Goal: Use online tool/utility: Utilize a website feature to perform a specific function

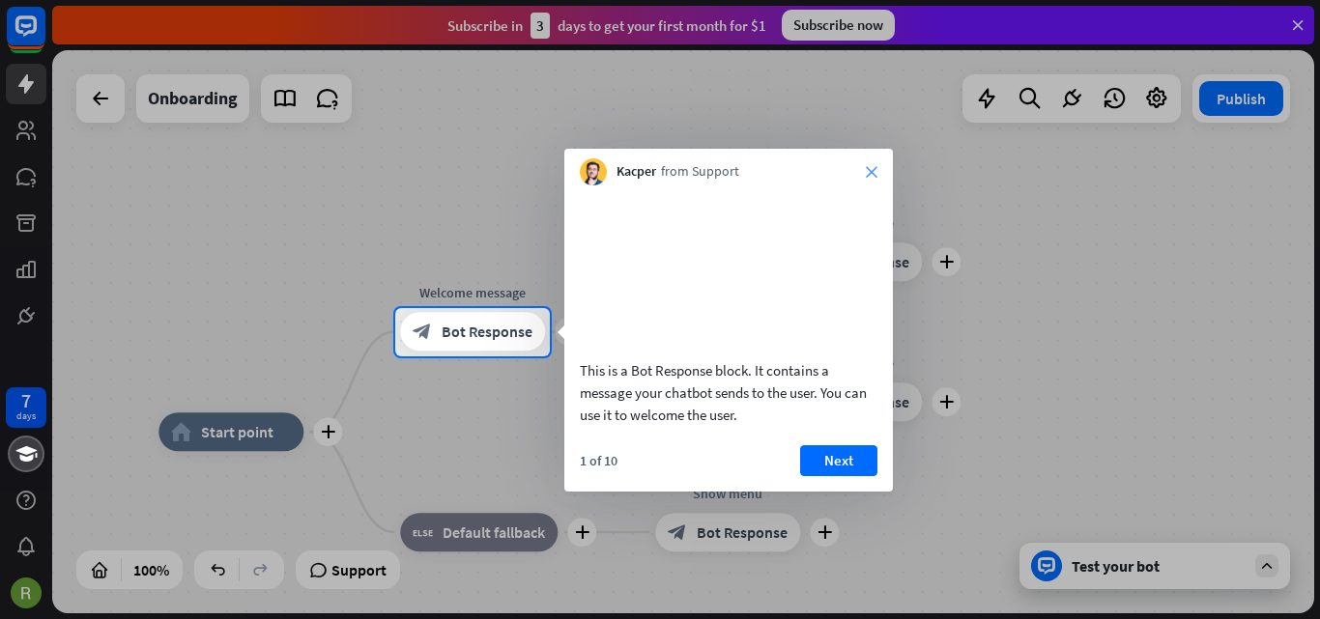
click at [873, 168] on icon "close" at bounding box center [872, 172] width 12 height 12
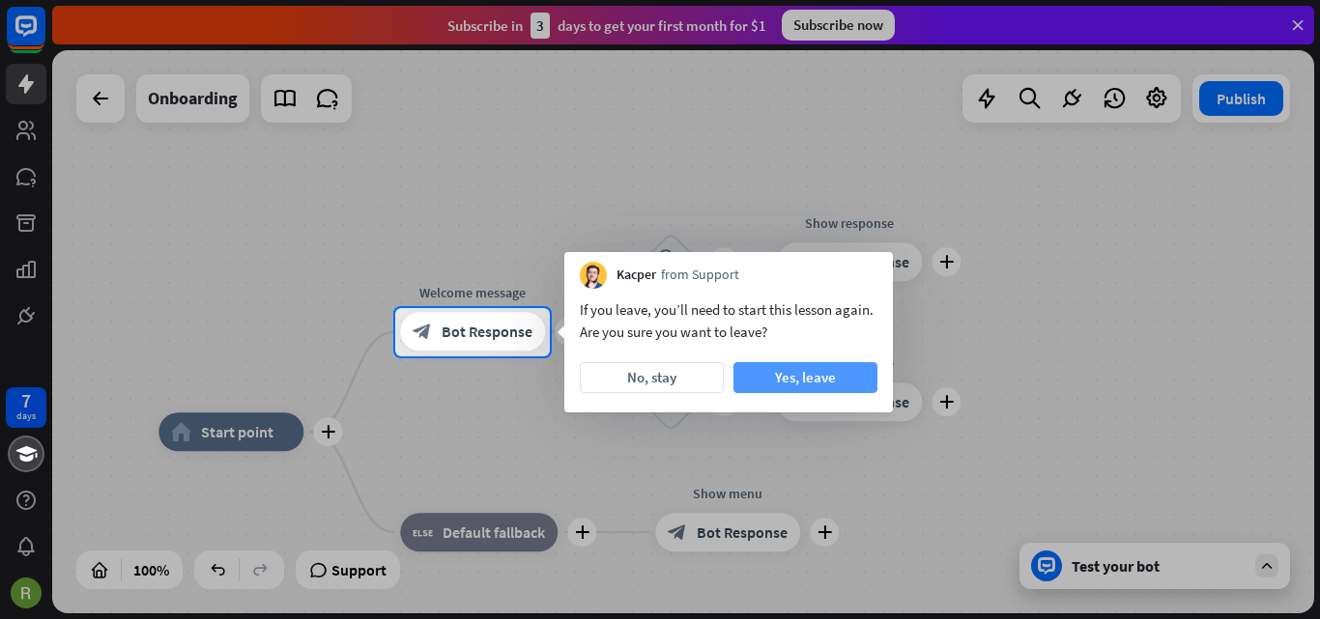
click at [813, 381] on button "Yes, leave" at bounding box center [805, 377] width 144 height 31
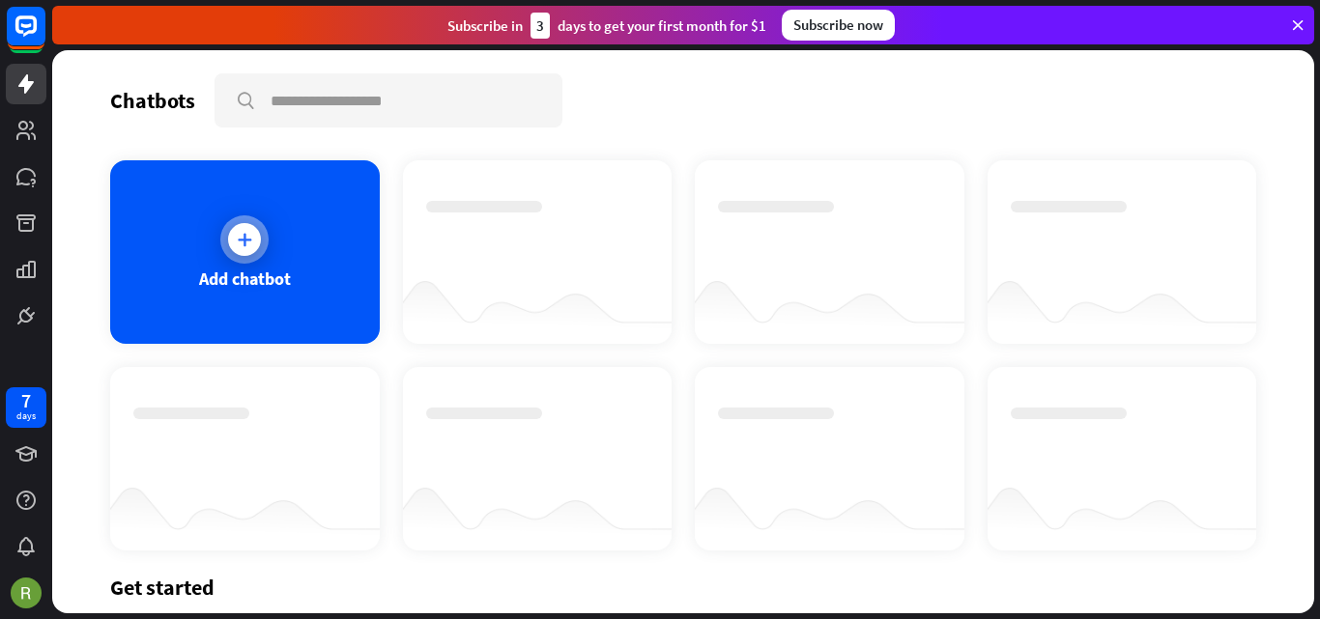
click at [263, 249] on div at bounding box center [244, 239] width 48 height 48
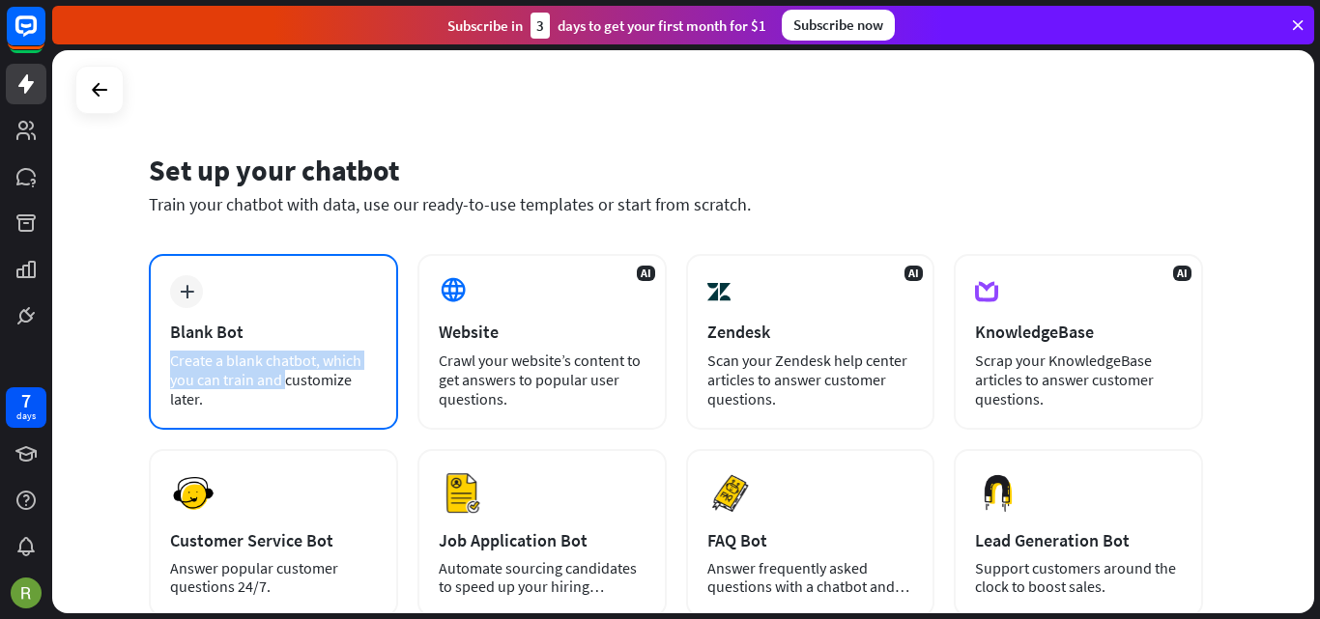
drag, startPoint x: 337, startPoint y: 363, endPoint x: 366, endPoint y: 341, distance: 36.5
click at [366, 341] on div "plus Blank Bot Create a blank chatbot, which you can train and customize later." at bounding box center [273, 342] width 249 height 176
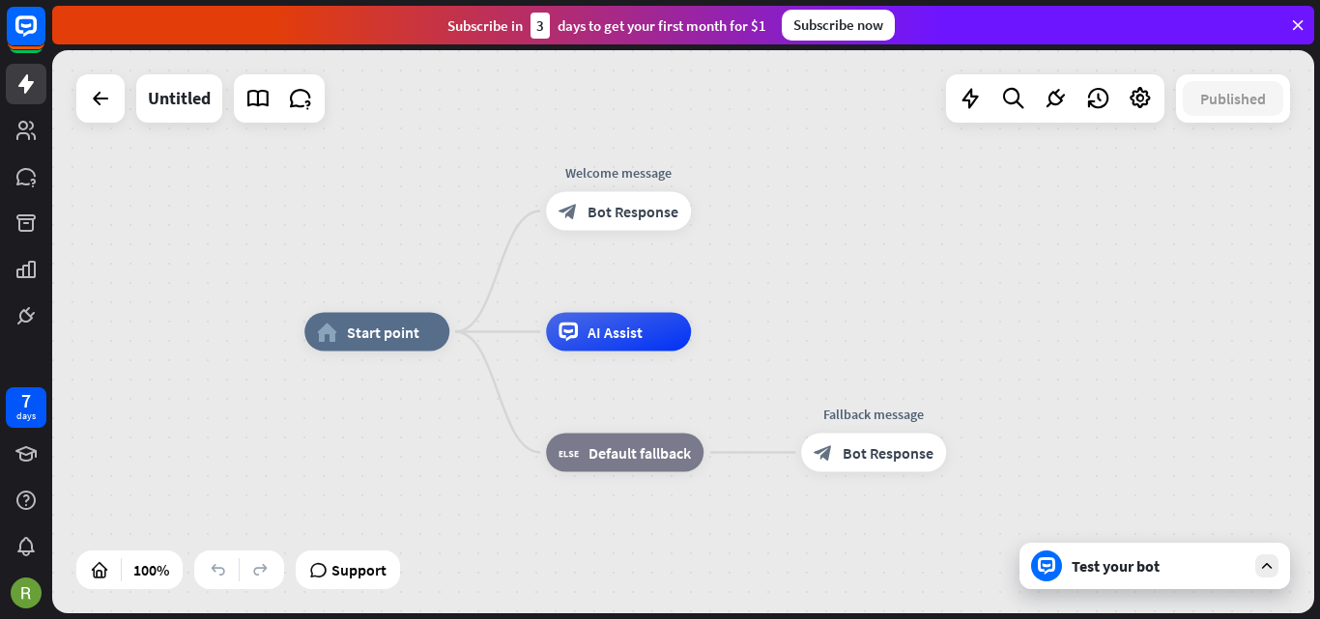
click at [120, 113] on div at bounding box center [100, 98] width 48 height 48
click at [103, 104] on icon at bounding box center [100, 98] width 23 height 23
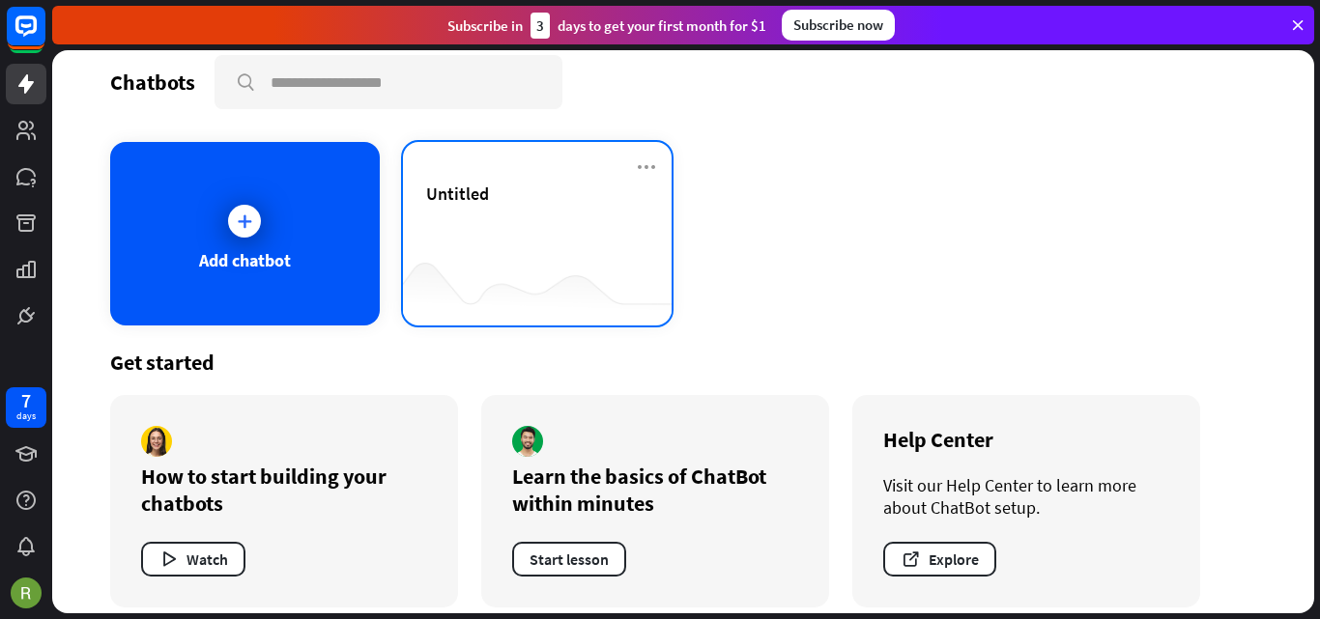
scroll to position [36, 0]
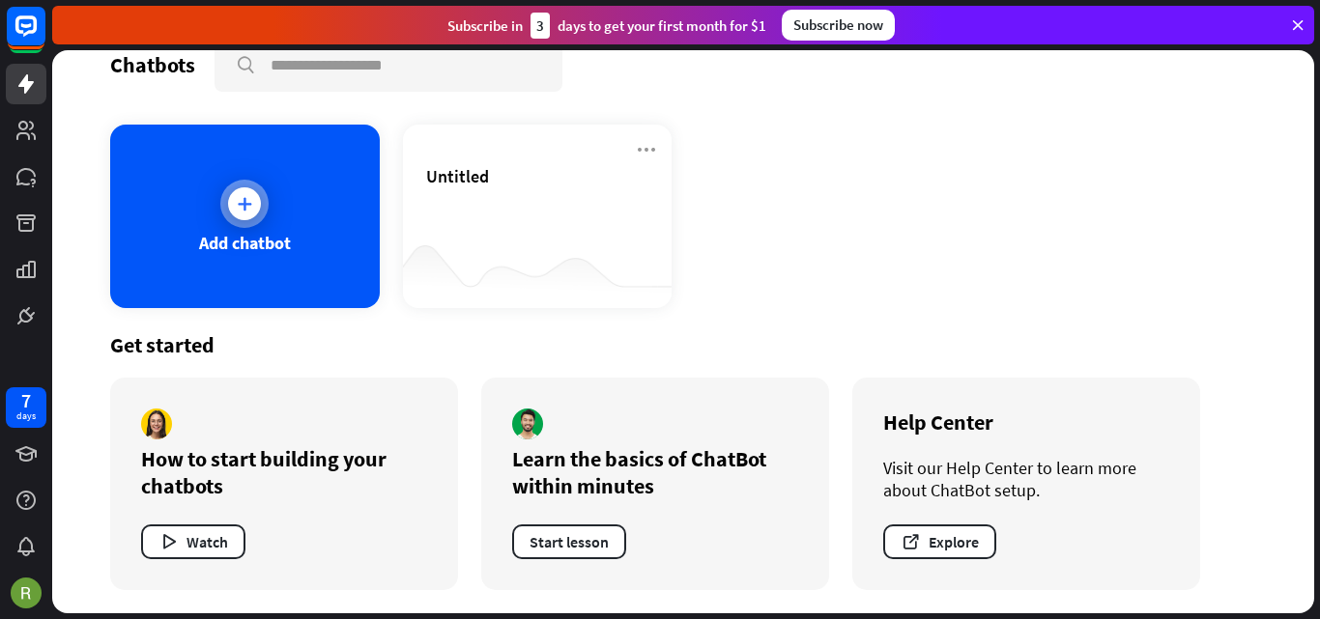
click at [244, 185] on div at bounding box center [244, 204] width 48 height 48
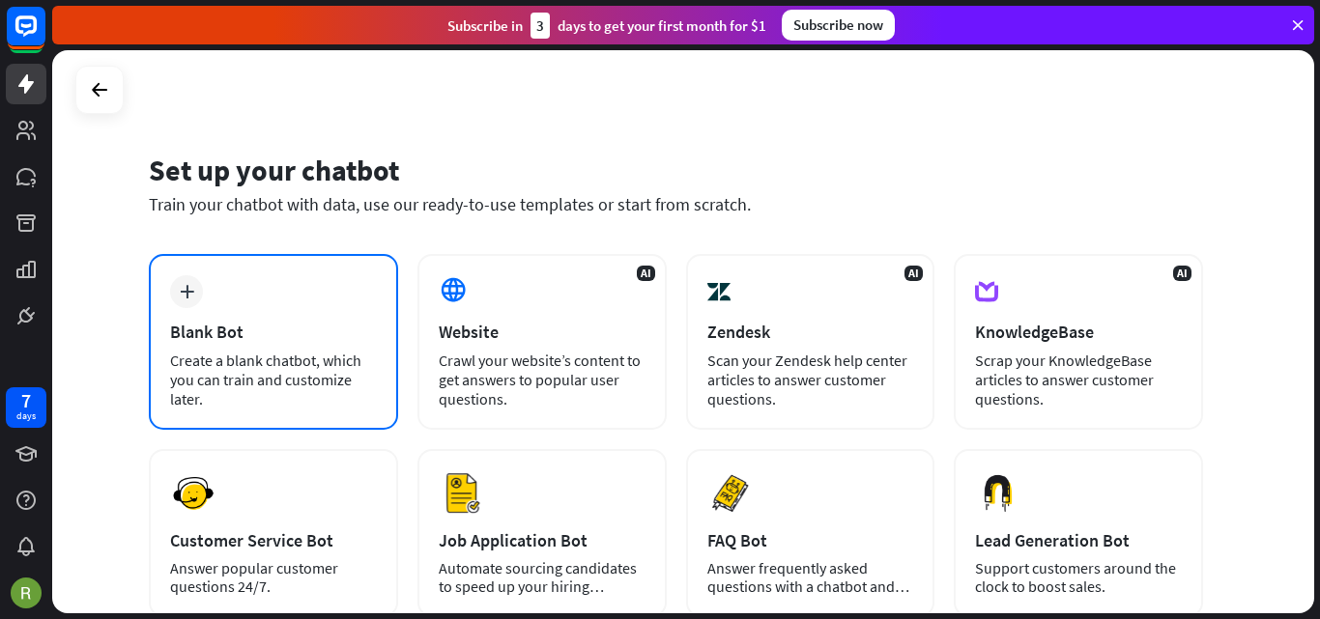
click at [181, 280] on div "plus" at bounding box center [186, 291] width 33 height 33
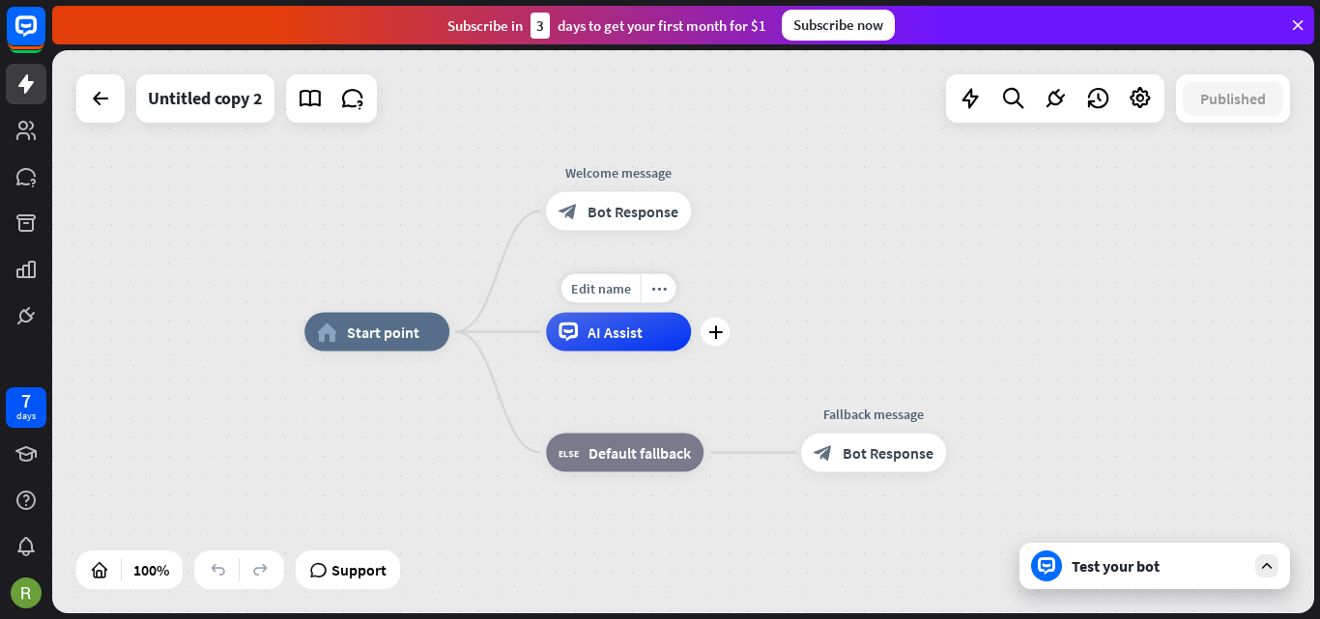
click at [620, 341] on span "AI Assist" at bounding box center [614, 332] width 55 height 19
click at [706, 329] on div "plus" at bounding box center [714, 332] width 29 height 29
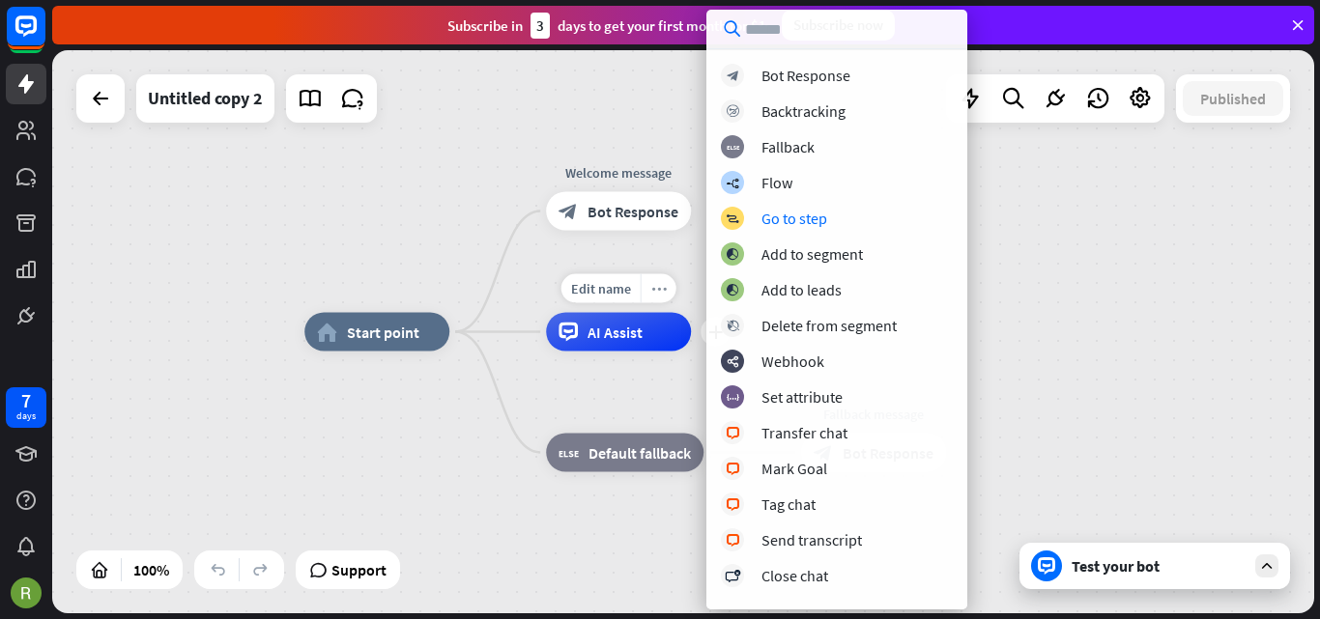
click at [672, 285] on div "more_horiz" at bounding box center [659, 288] width 36 height 29
